Goal: Information Seeking & Learning: Learn about a topic

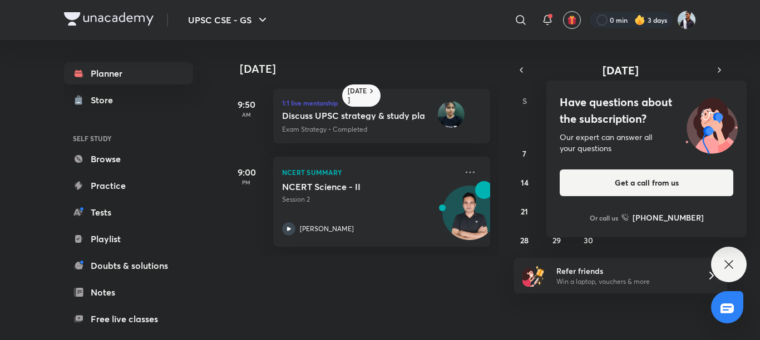
click at [629, 242] on div "31 1 2 3 4 5 6 7 8 9 10 11 12 13 14 15 16 17 18 19 20 21 22 23 24 25 26 27 28 2…" at bounding box center [620, 182] width 214 height 133
click at [517, 152] on button "7" at bounding box center [524, 154] width 18 height 18
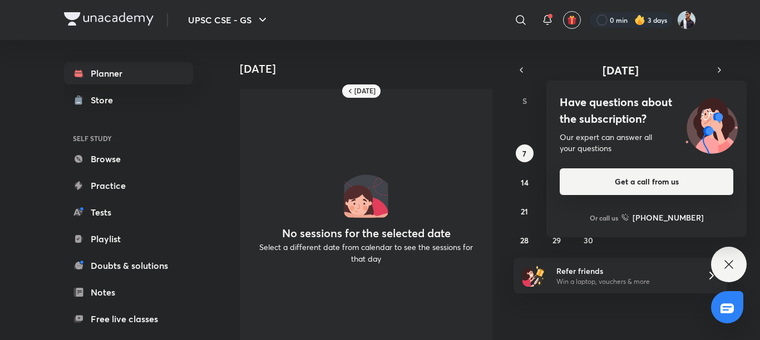
click at [595, 183] on button "Get a call from us" at bounding box center [645, 181] width 173 height 27
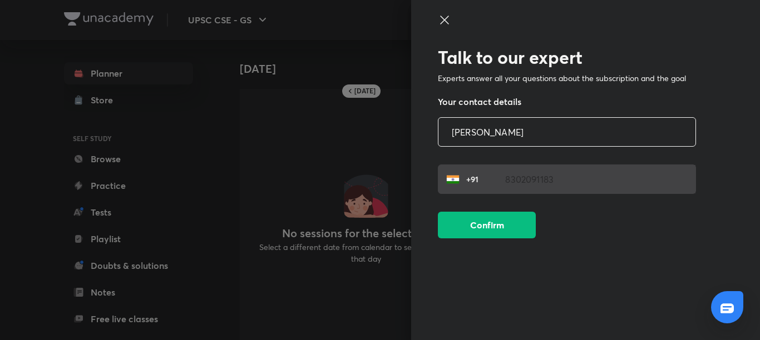
click at [445, 17] on icon at bounding box center [444, 19] width 13 height 13
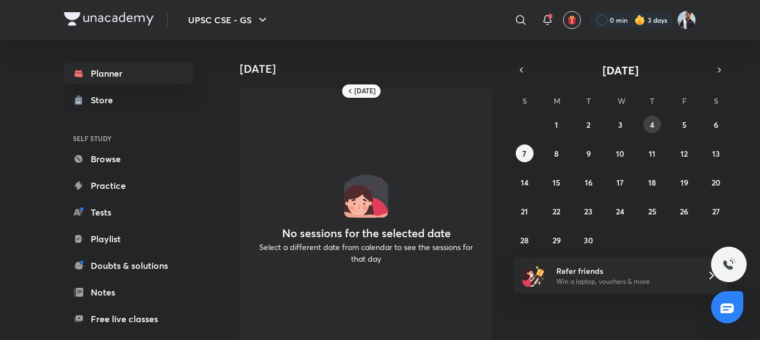
click at [649, 118] on button "4" at bounding box center [652, 125] width 18 height 18
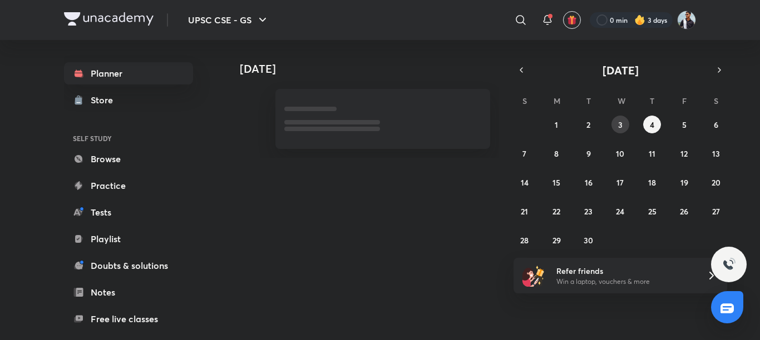
click at [616, 118] on button "3" at bounding box center [620, 125] width 18 height 18
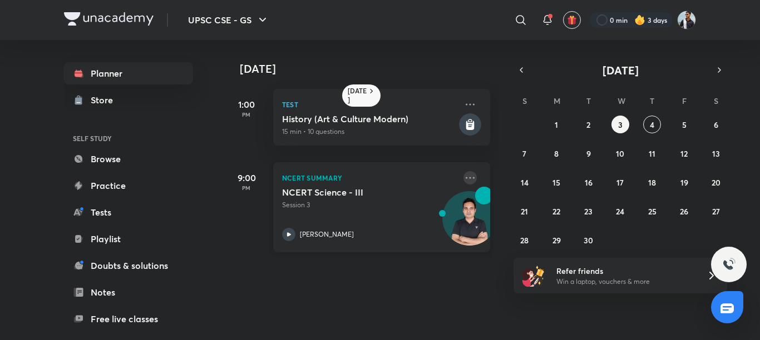
click at [463, 172] on icon at bounding box center [469, 177] width 13 height 13
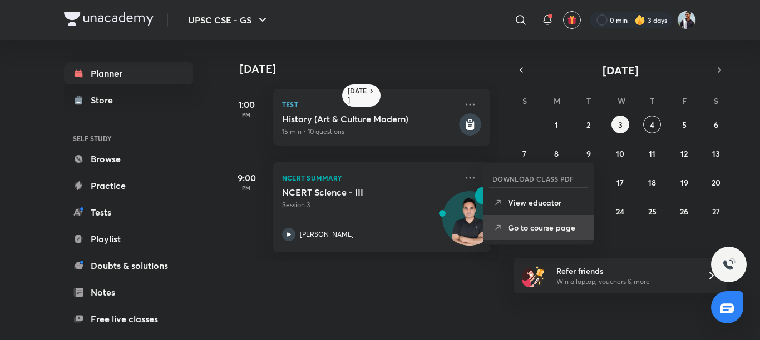
click at [564, 226] on p "Go to course page" at bounding box center [546, 228] width 77 height 12
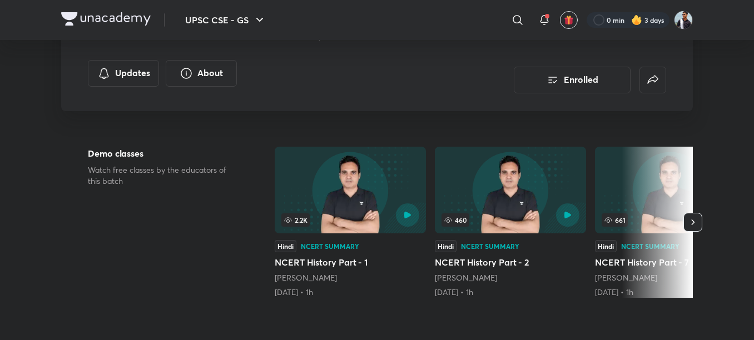
scroll to position [222, 0]
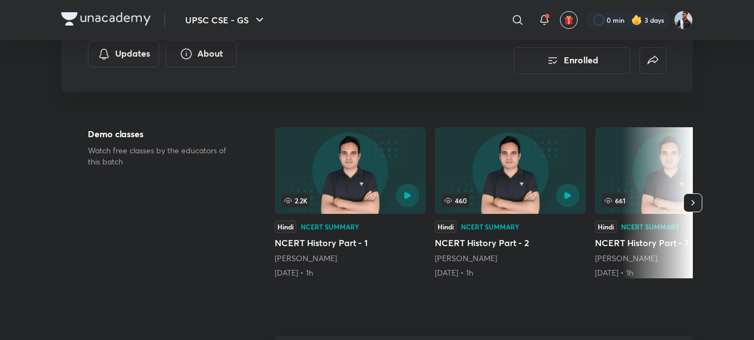
click at [693, 202] on icon "button" at bounding box center [693, 203] width 3 height 6
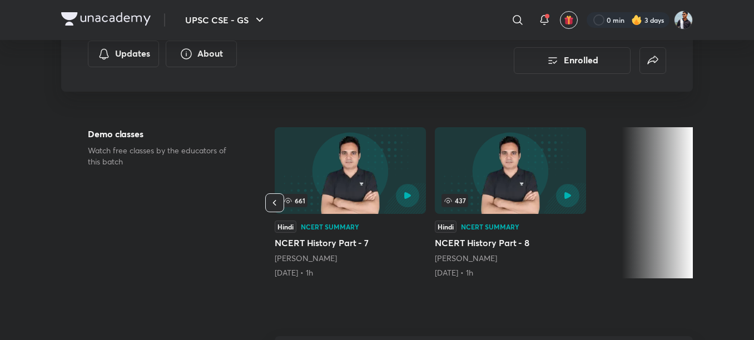
drag, startPoint x: 524, startPoint y: 187, endPoint x: 517, endPoint y: 192, distance: 8.8
click at [525, 186] on div at bounding box center [544, 195] width 69 height 23
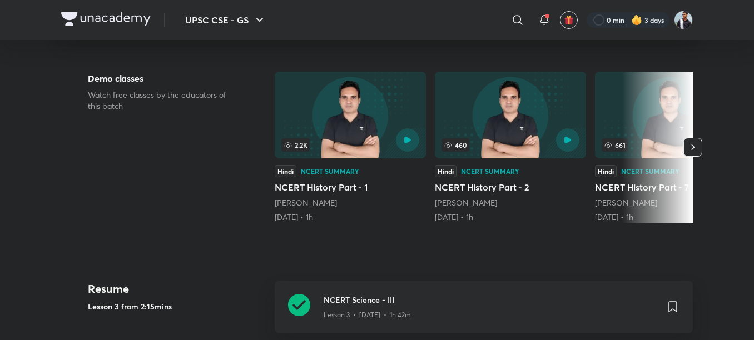
scroll to position [167, 0]
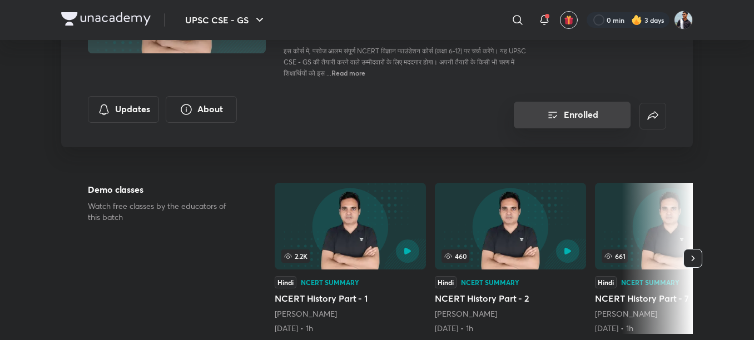
click at [593, 111] on button "Enrolled" at bounding box center [572, 115] width 117 height 27
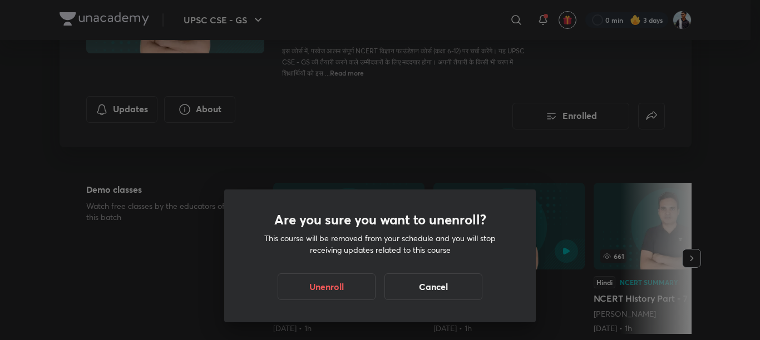
drag, startPoint x: 488, startPoint y: 76, endPoint x: 464, endPoint y: 231, distance: 156.9
click at [487, 76] on div "Are you sure you want to unenroll? This course will be removed from your schedu…" at bounding box center [380, 170] width 760 height 340
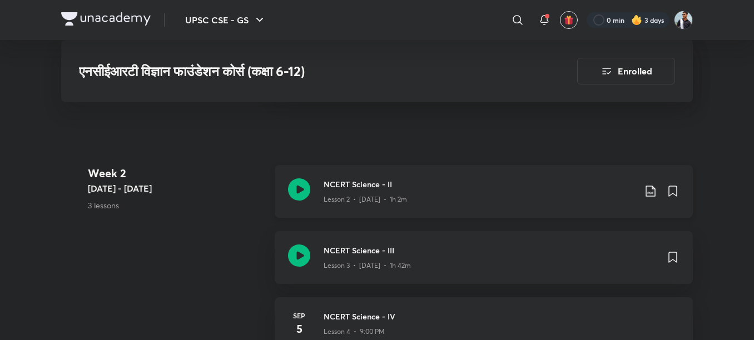
scroll to position [612, 0]
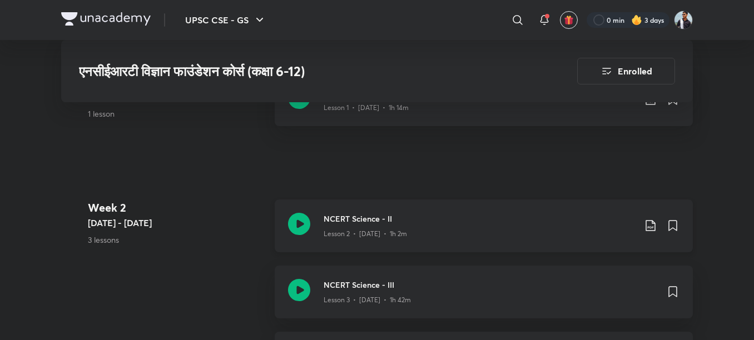
click at [647, 220] on icon at bounding box center [650, 225] width 13 height 13
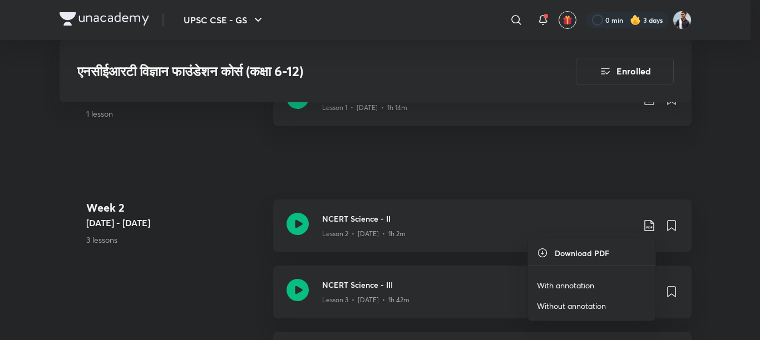
click at [383, 244] on div at bounding box center [380, 170] width 760 height 340
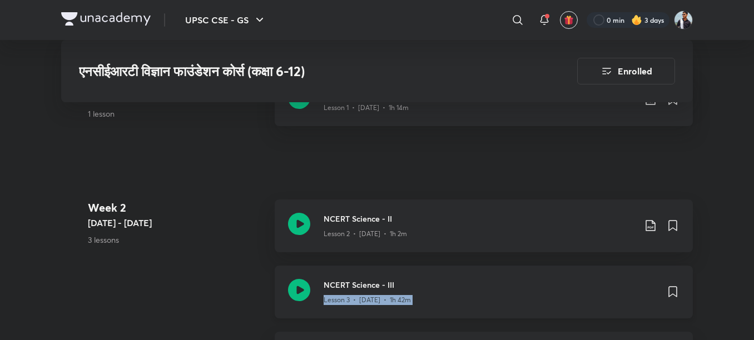
click at [476, 294] on div "Lesson 3 • [DATE] • 1h 42m" at bounding box center [491, 298] width 334 height 14
